Goal: Task Accomplishment & Management: Use online tool/utility

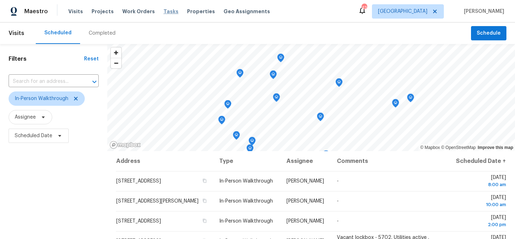
click at [167, 10] on span "Tasks" at bounding box center [170, 11] width 15 height 5
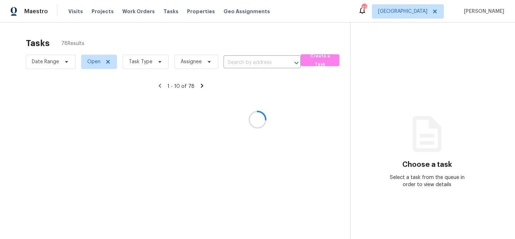
click at [157, 58] on div at bounding box center [257, 119] width 515 height 239
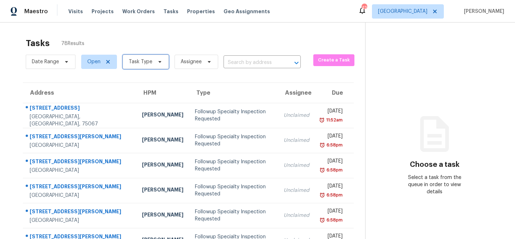
click at [157, 59] on span "Task Type" at bounding box center [146, 62] width 46 height 14
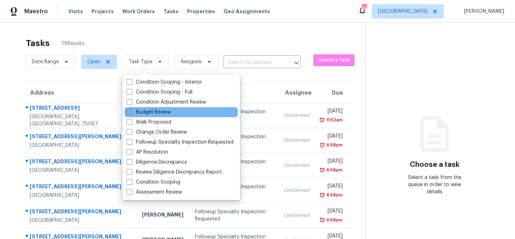
click at [151, 111] on label "Budget Review" at bounding box center [149, 112] width 44 height 7
click at [131, 111] on input "Budget Review" at bounding box center [129, 111] width 5 height 5
checkbox input "true"
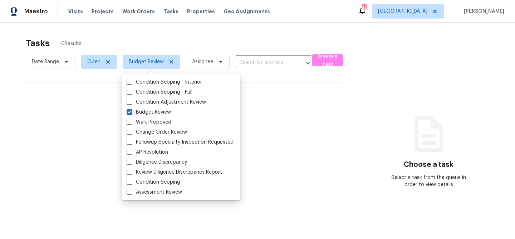
click at [159, 39] on div "Tasks 0 Results" at bounding box center [190, 43] width 328 height 19
